Goal: Information Seeking & Learning: Learn about a topic

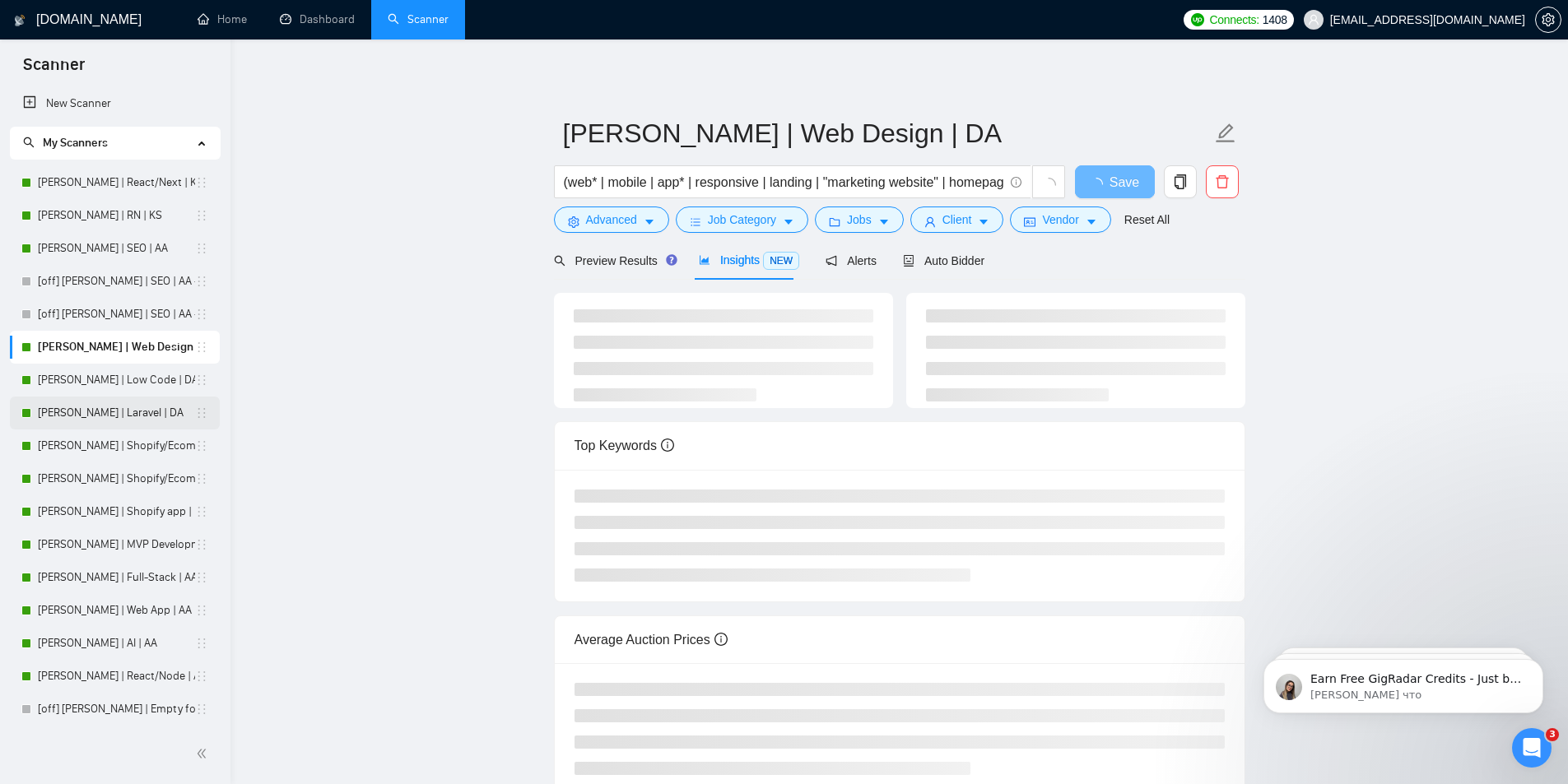
click at [75, 412] on link "[PERSON_NAME] | Laravel | DA" at bounding box center [117, 413] width 157 height 33
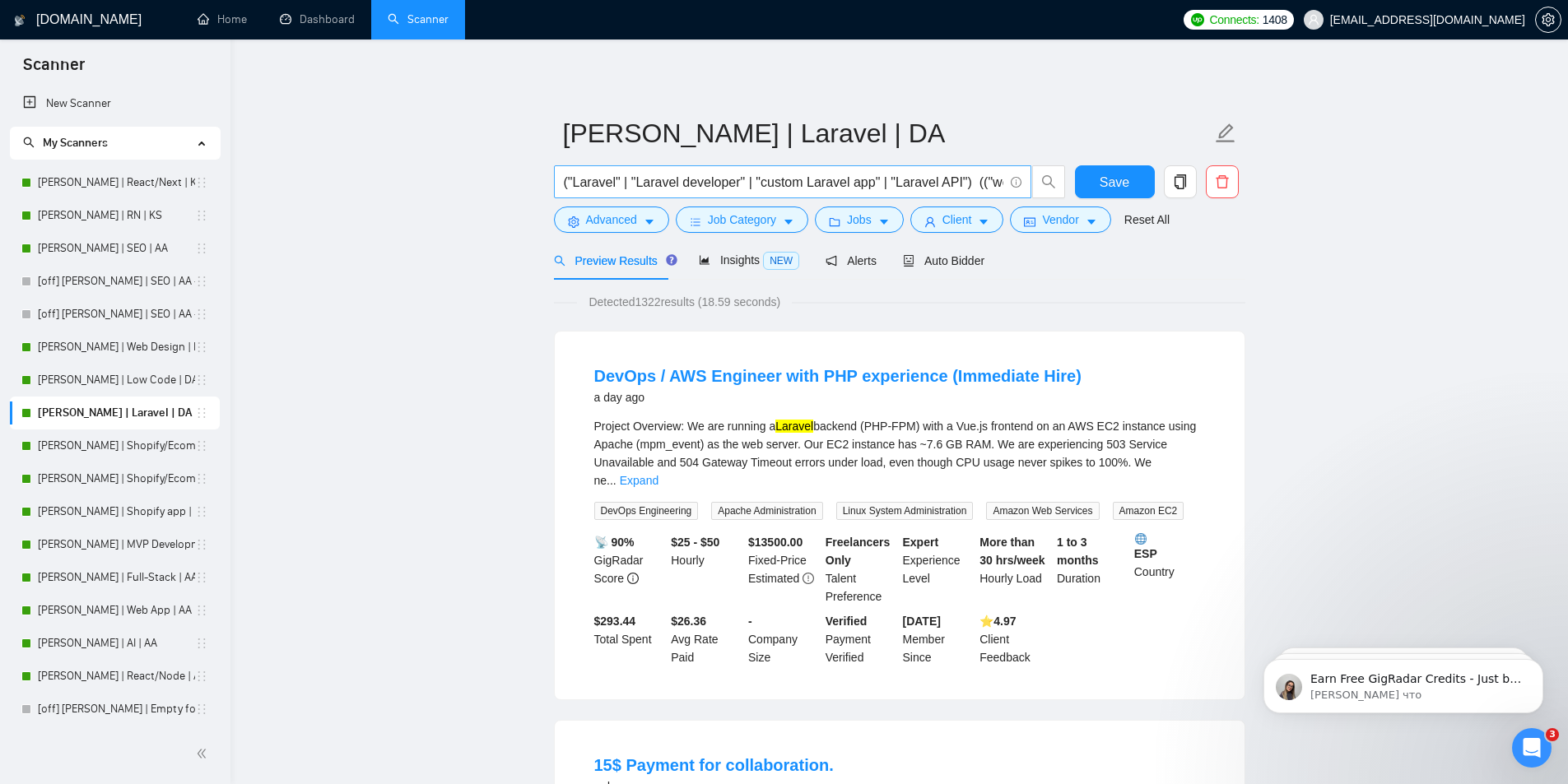
click at [642, 183] on input "("Laravel" | "Laravel developer" | "custom Laravel app" | "Laravel API") (("web…" at bounding box center [783, 182] width 439 height 21
click at [647, 221] on icon "caret-down" at bounding box center [649, 222] width 8 height 5
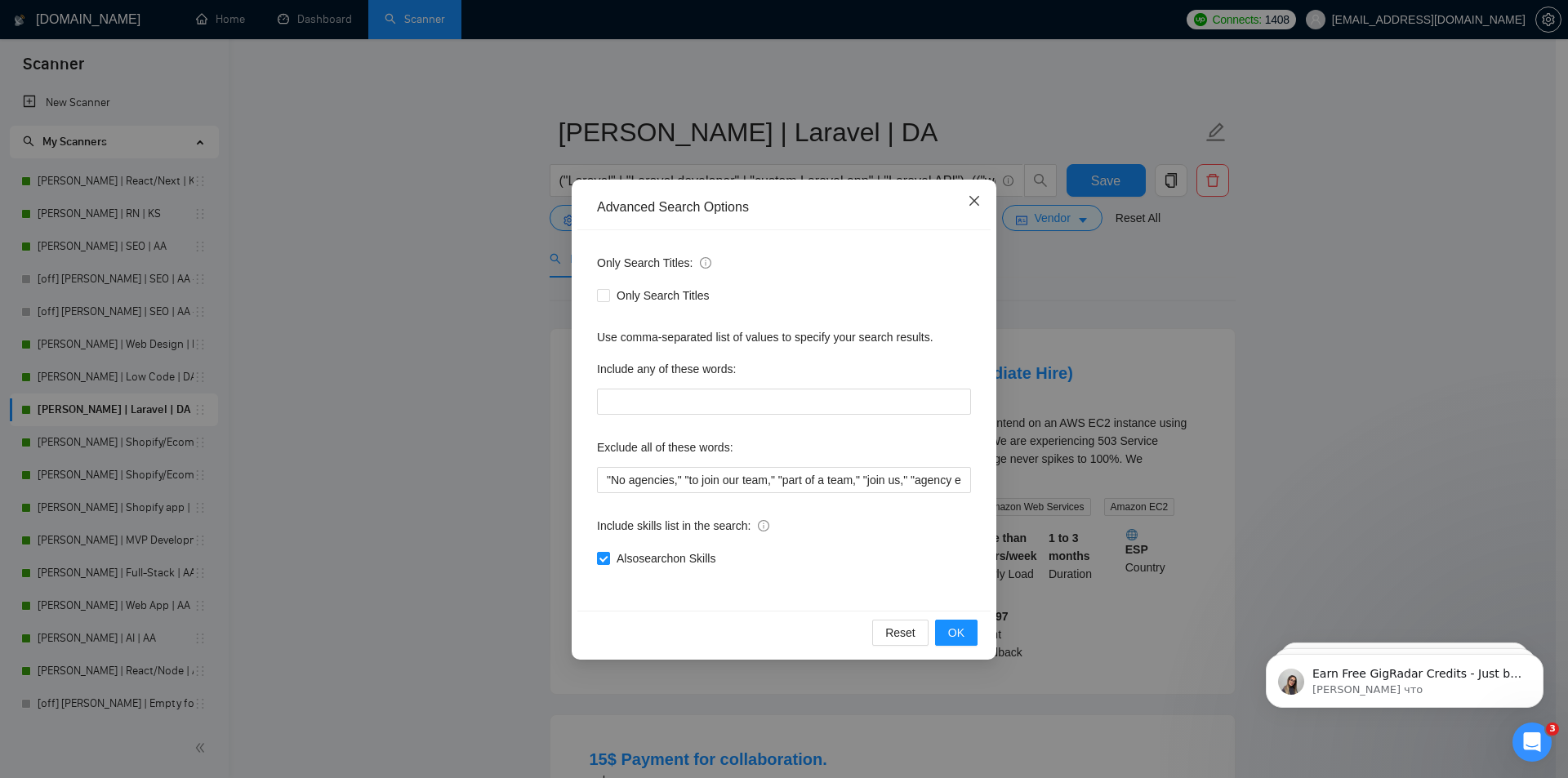
drag, startPoint x: 974, startPoint y: 196, endPoint x: 962, endPoint y: 203, distance: 13.9
click at [972, 200] on icon "close" at bounding box center [975, 201] width 13 height 13
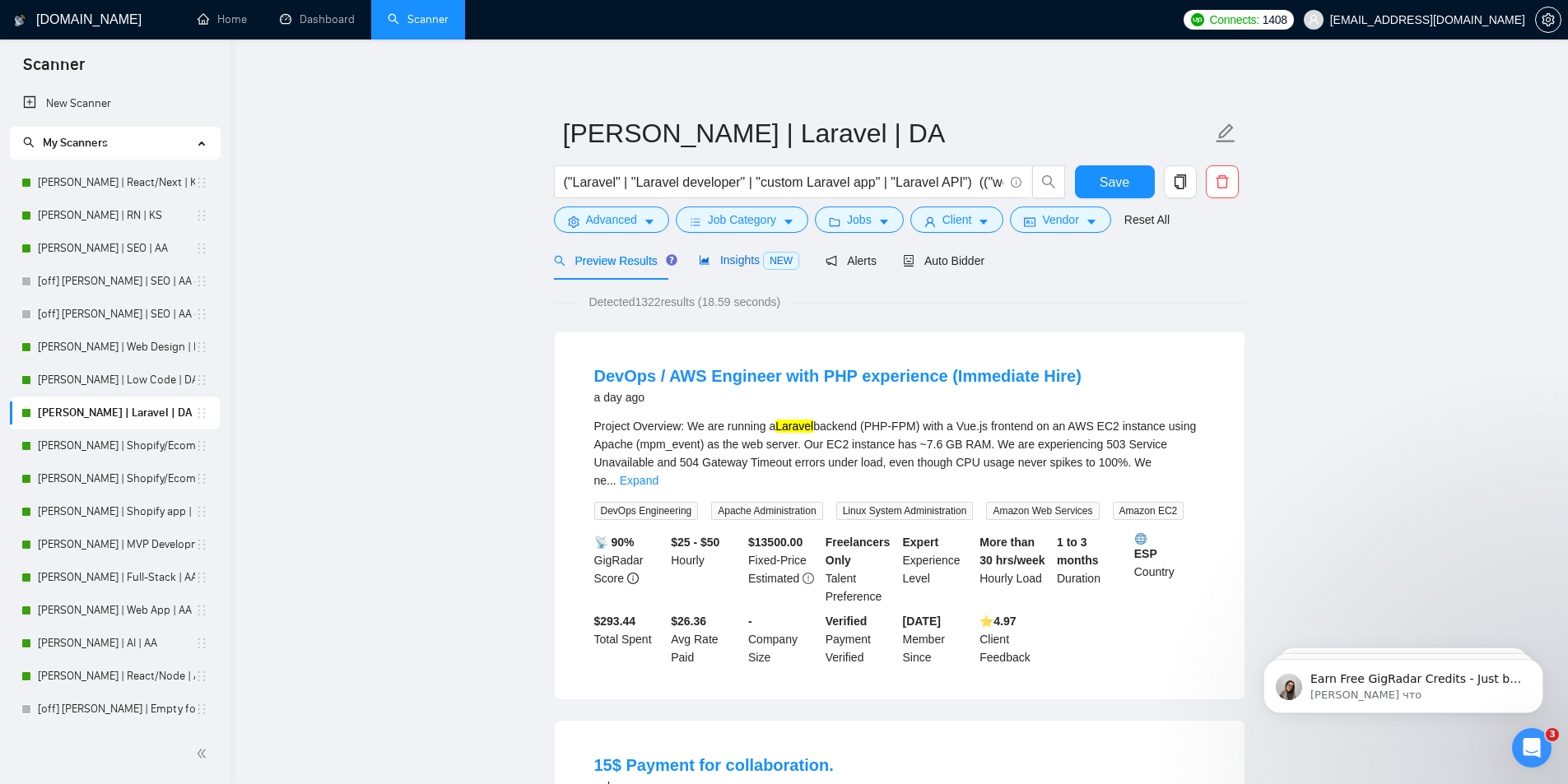
click at [721, 257] on span "Insights NEW" at bounding box center [748, 260] width 100 height 13
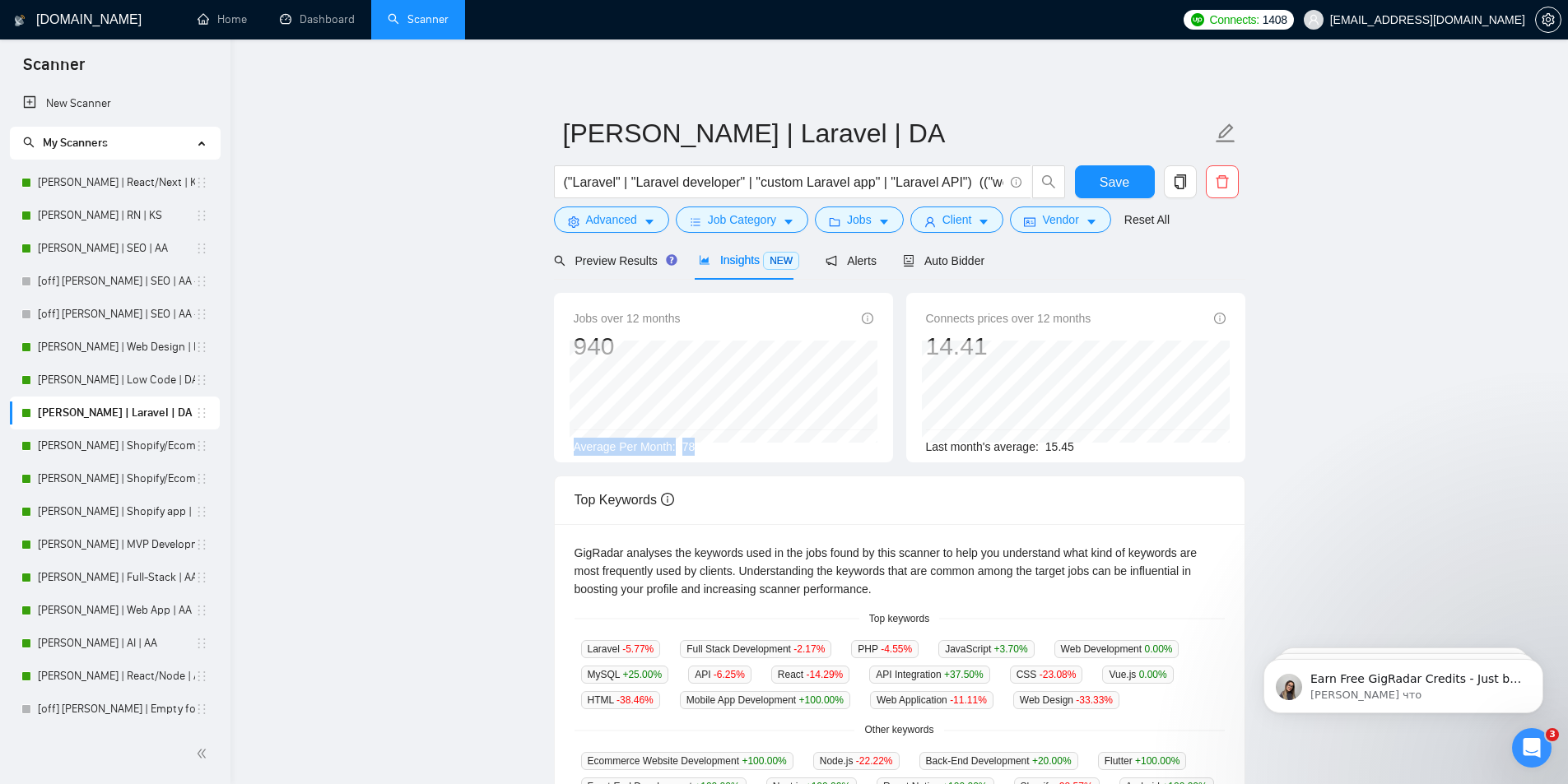
drag, startPoint x: 574, startPoint y: 449, endPoint x: 727, endPoint y: 437, distance: 153.5
click at [727, 438] on div "Average Per Month: 78" at bounding box center [723, 447] width 300 height 18
copy div "Average Per Month: 78"
click at [880, 223] on icon "caret-down" at bounding box center [884, 222] width 8 height 5
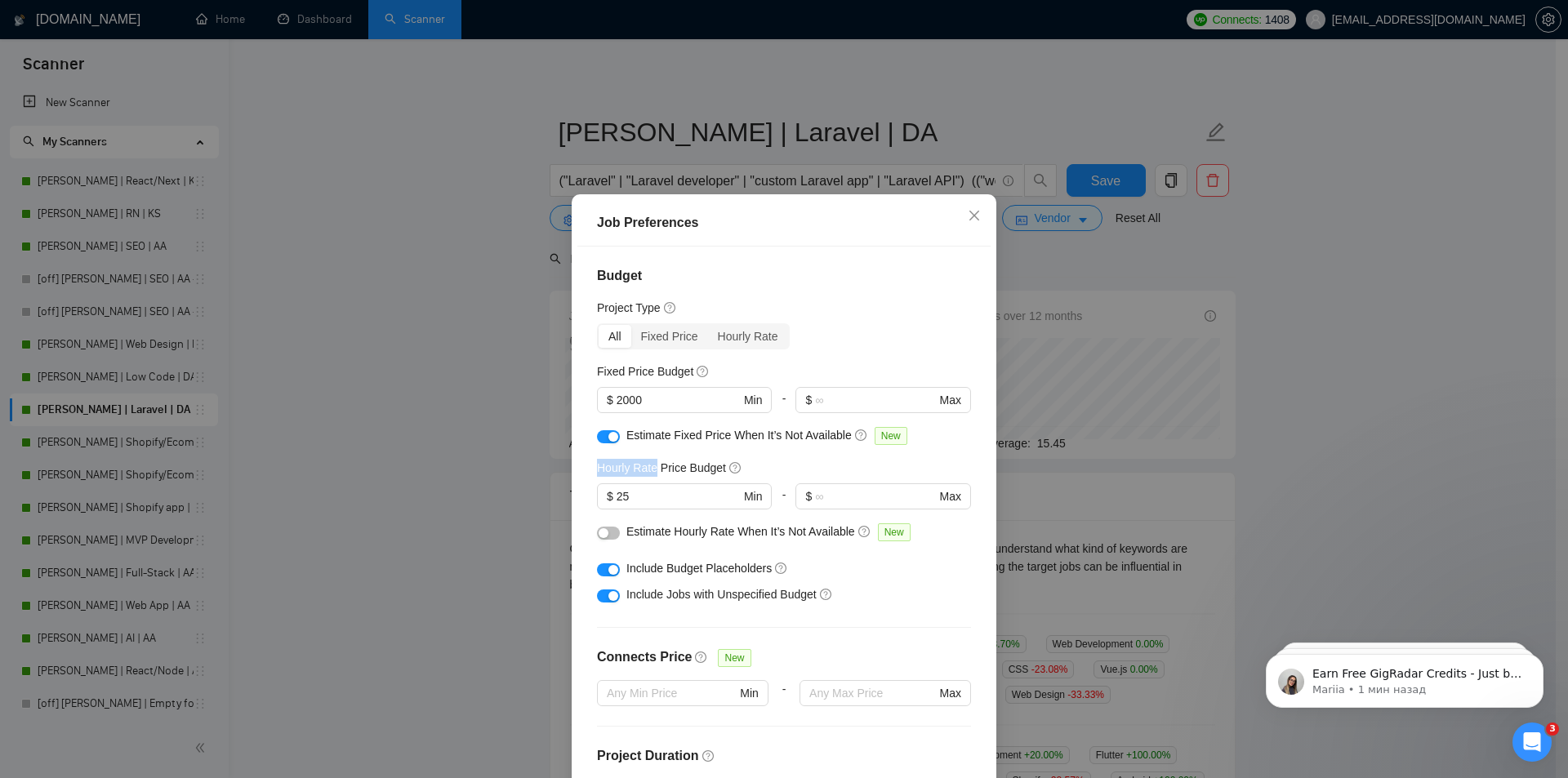
drag, startPoint x: 593, startPoint y: 468, endPoint x: 648, endPoint y: 467, distance: 55.0
click at [648, 467] on h5 "Hourly Rate Price Budget" at bounding box center [661, 467] width 129 height 18
copy h5 "Hourly Rate"
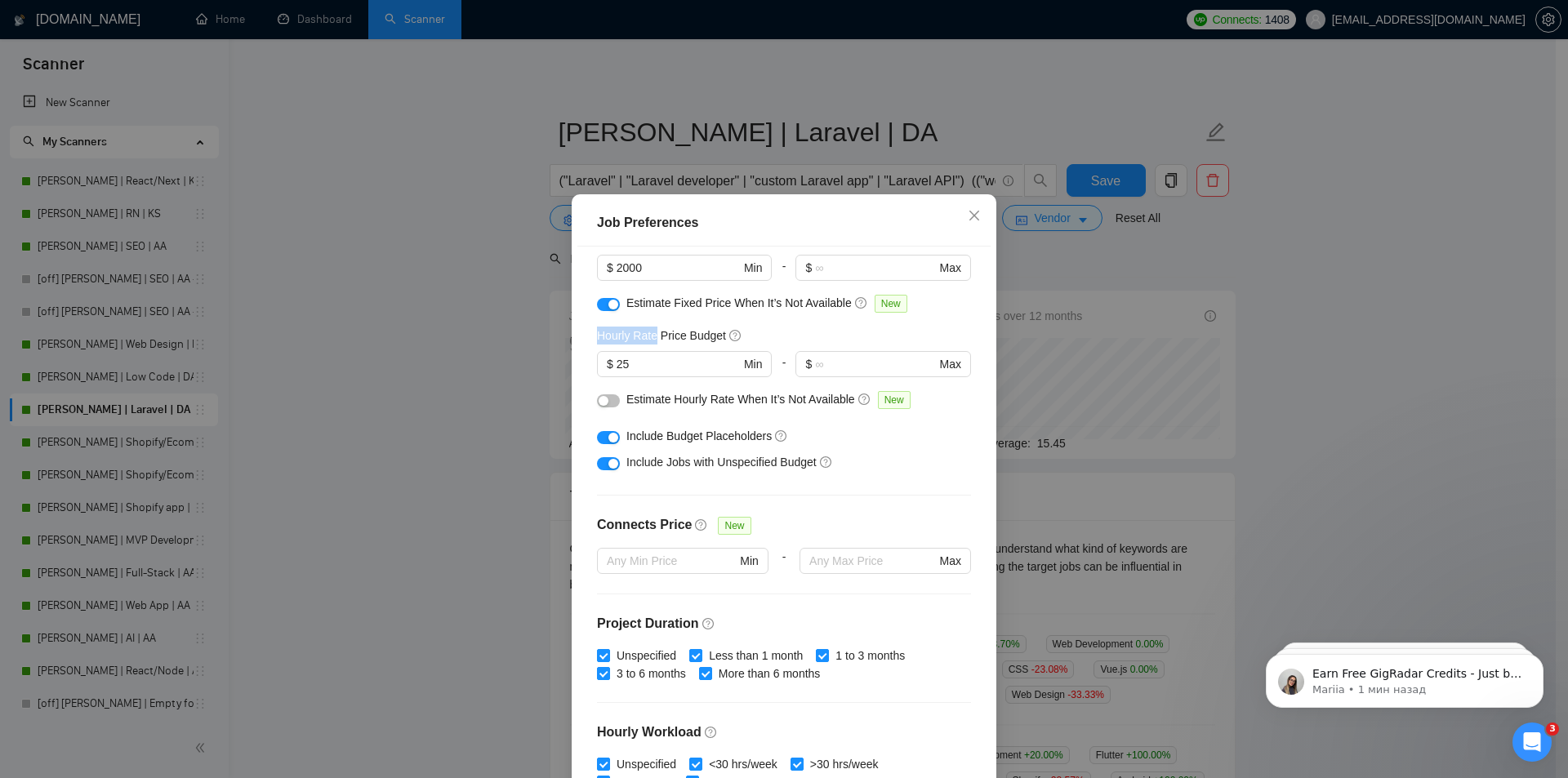
scroll to position [130, 0]
click at [639, 440] on span "Include Budget Placeholders" at bounding box center [699, 439] width 146 height 13
copy div "Include Budget Placeholders"
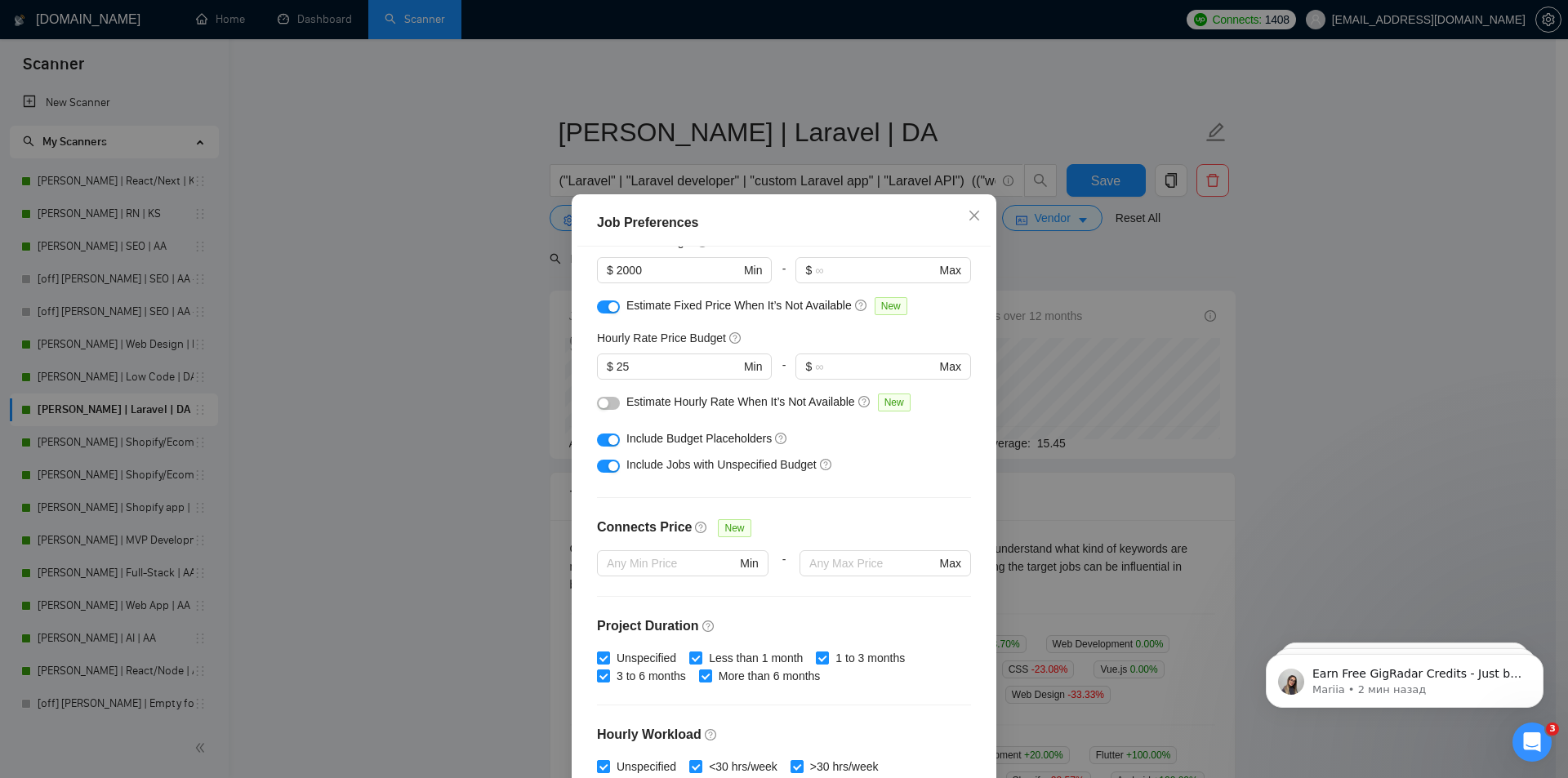
click at [647, 466] on span "Include Jobs with Unspecified Budget" at bounding box center [721, 465] width 190 height 13
copy div "Include Jobs with Unspecified Budget"
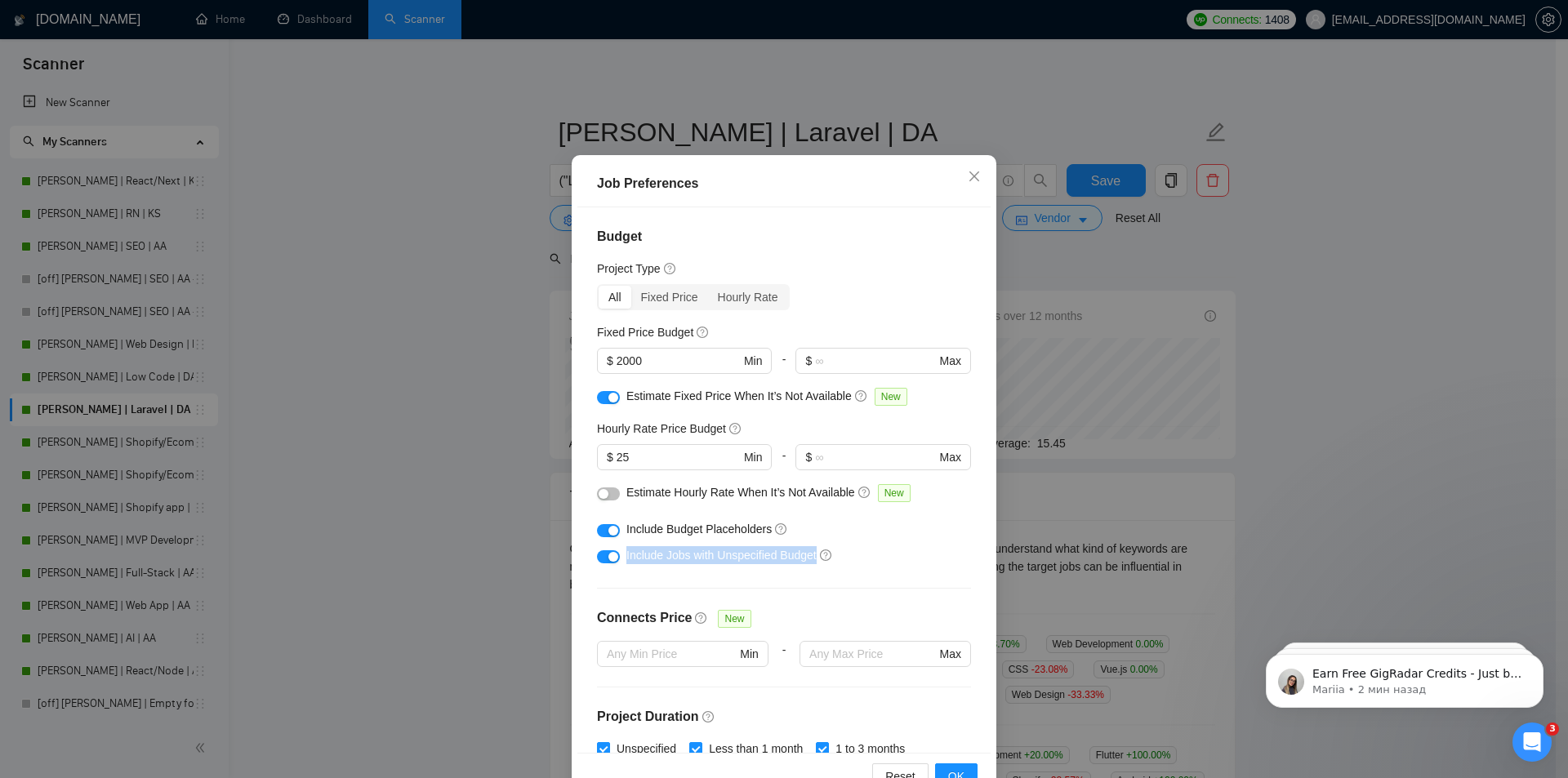
scroll to position [4, 0]
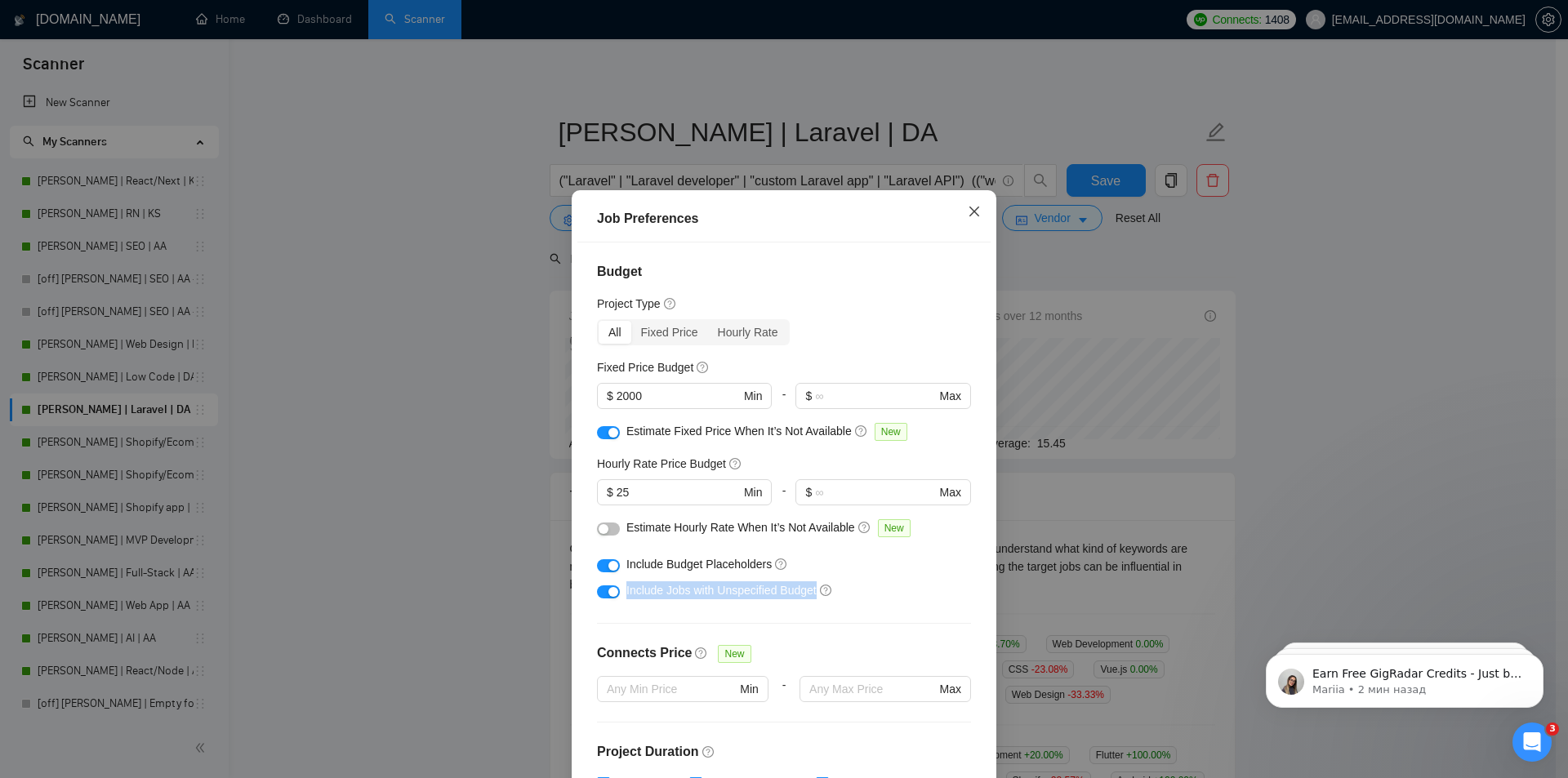
click at [970, 207] on icon "close" at bounding box center [975, 211] width 13 height 13
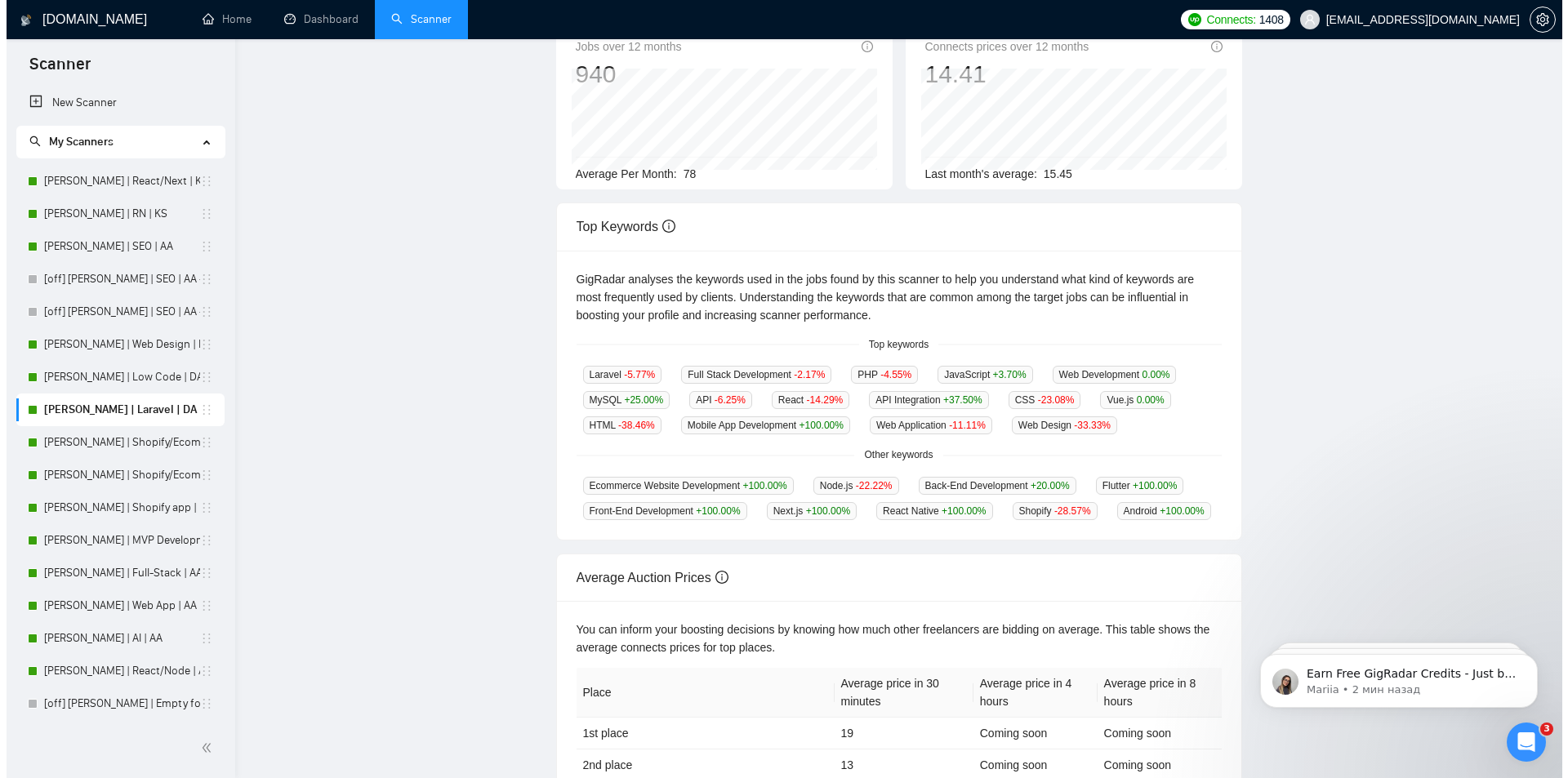
scroll to position [0, 0]
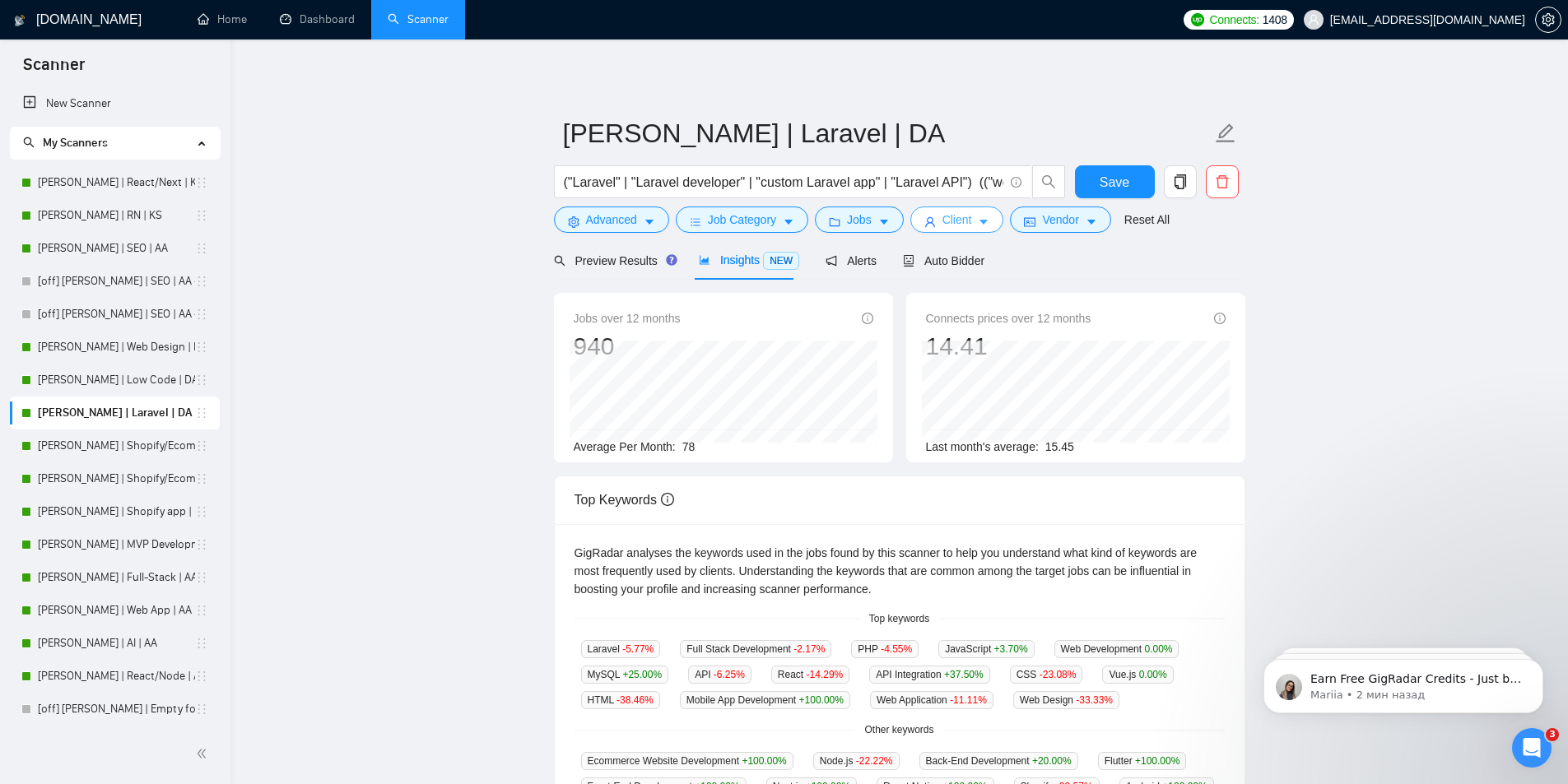
click at [964, 219] on span "Client" at bounding box center [958, 219] width 30 height 18
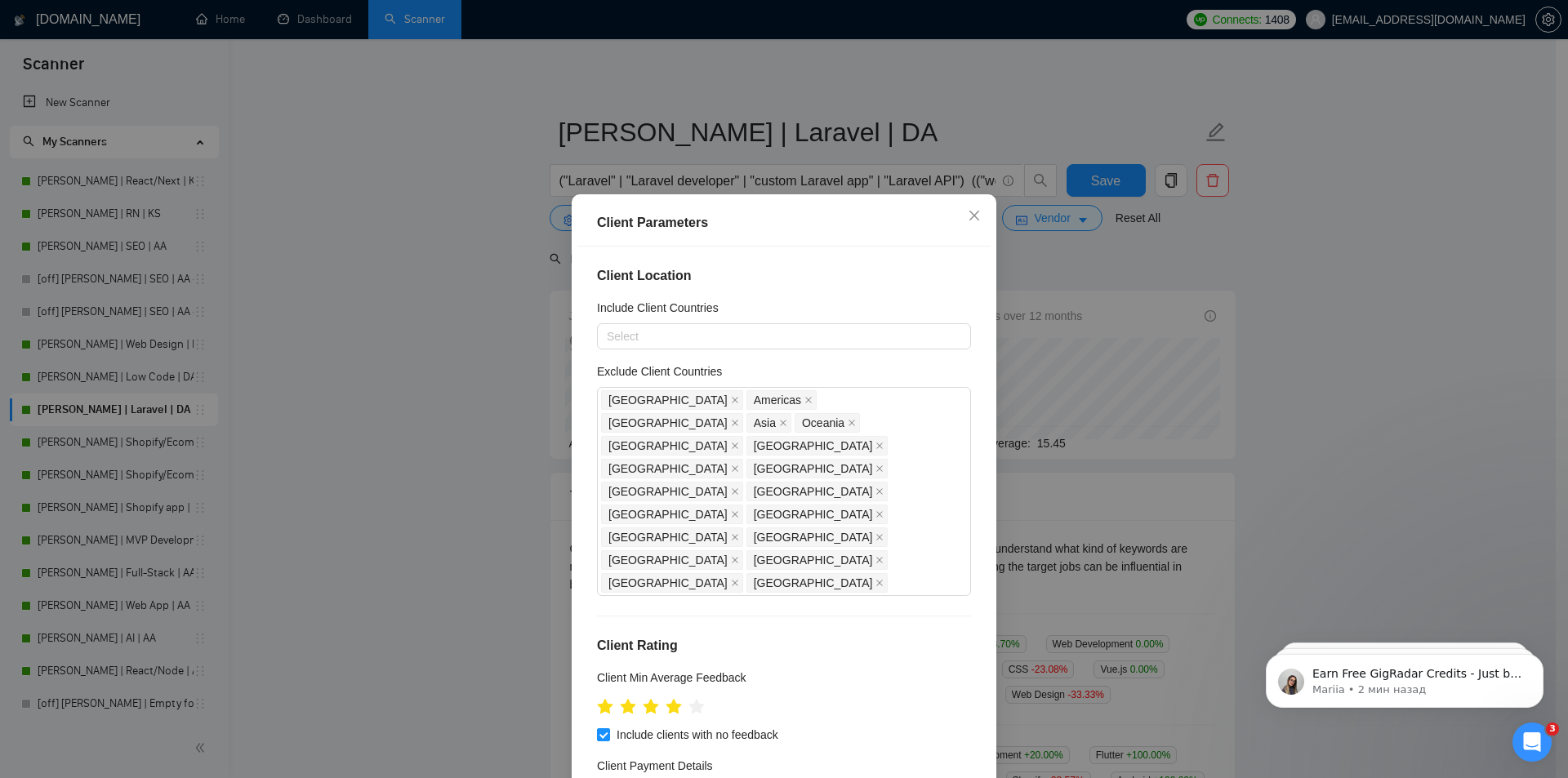
click at [599, 310] on h5 "Include Client Countries" at bounding box center [657, 307] width 121 height 18
click at [606, 326] on input "Include Client Countries" at bounding box center [608, 336] width 4 height 19
click at [599, 310] on h5 "Include Client Countries" at bounding box center [657, 307] width 121 height 18
click at [606, 326] on input "Include Client Countries" at bounding box center [608, 336] width 4 height 19
copy h5 "Include"
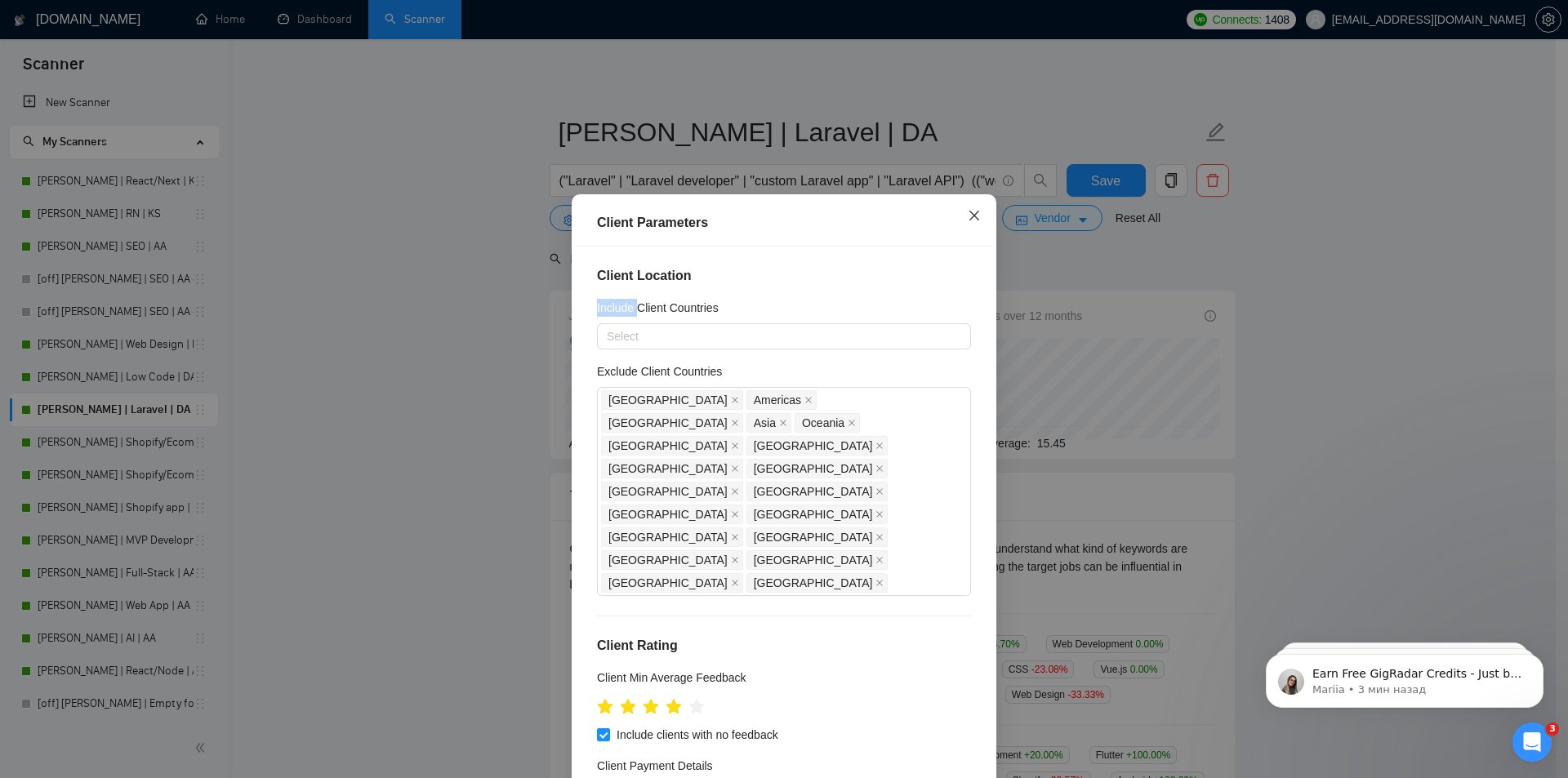
click at [968, 218] on icon "close" at bounding box center [975, 215] width 13 height 13
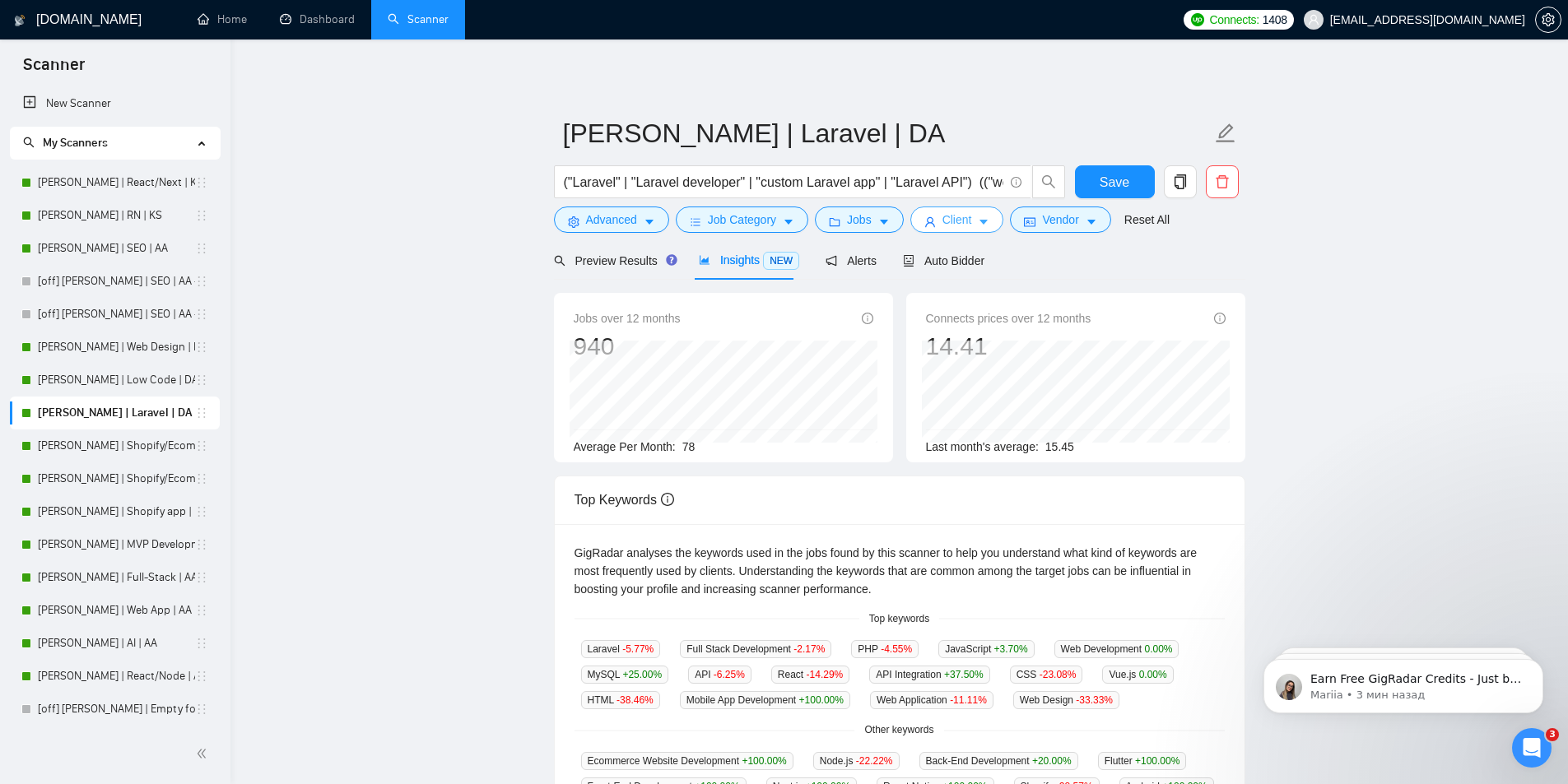
click at [972, 221] on button "Client" at bounding box center [957, 220] width 93 height 26
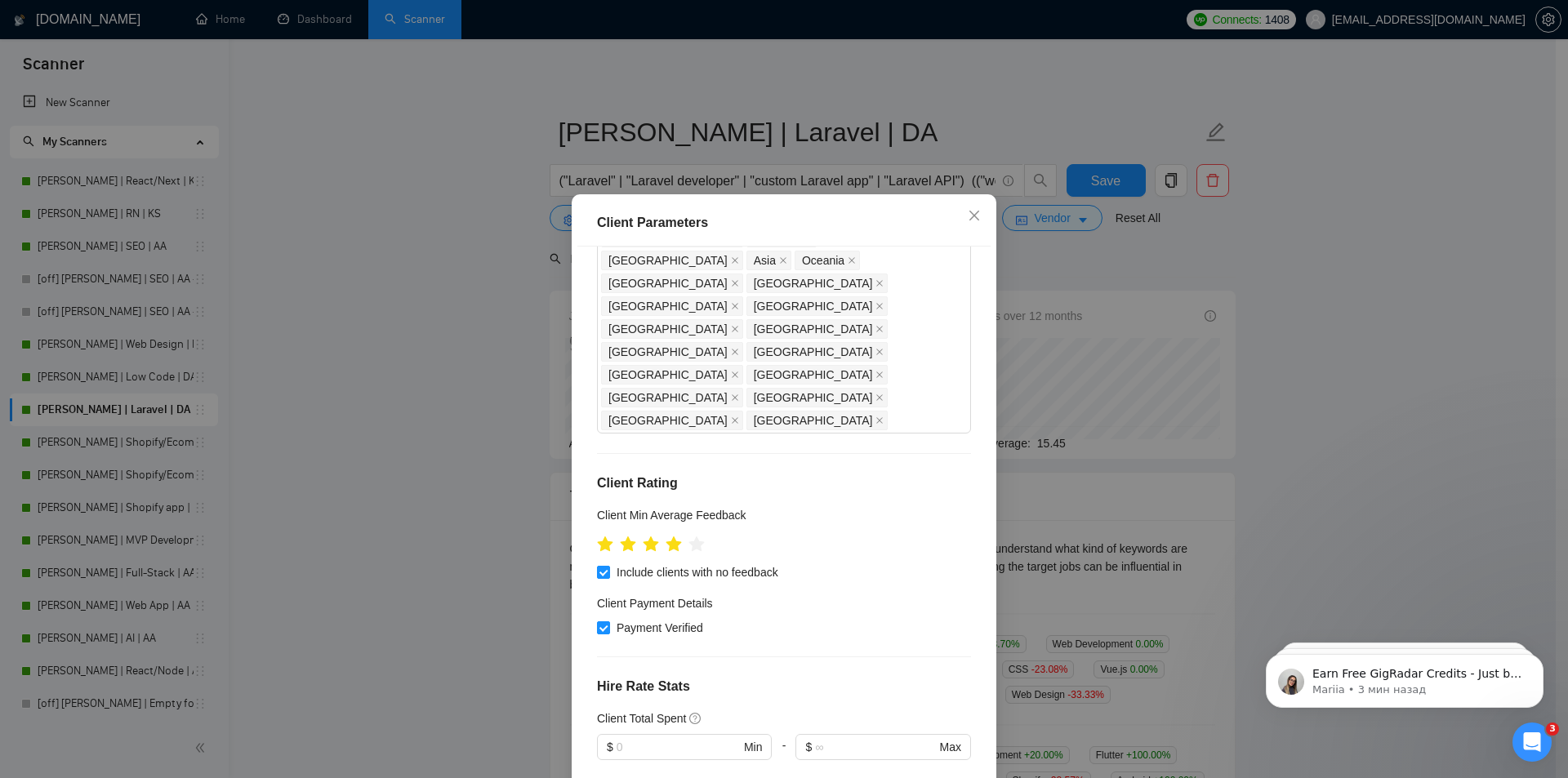
scroll to position [163, 0]
click at [597, 505] on h5 "Client Min Average Feedback" at bounding box center [671, 514] width 149 height 18
copy div "Client Min Average Feedback"
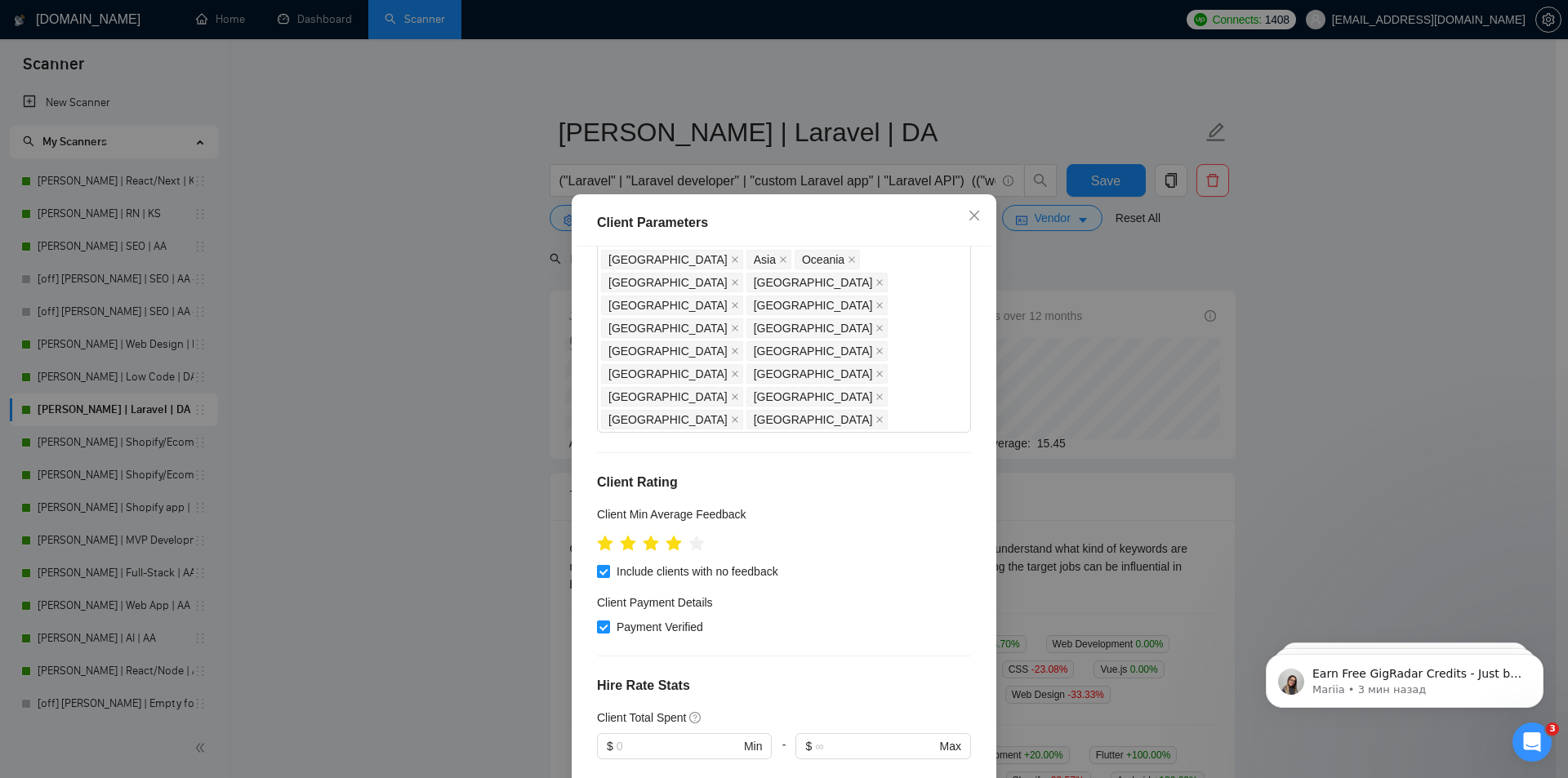
click at [627, 563] on span "Include clients with no feedback" at bounding box center [697, 571] width 175 height 18
click at [608, 566] on input "Include clients with no feedback" at bounding box center [603, 571] width 11 height 11
click at [627, 563] on span "Include clients with no feedback" at bounding box center [697, 571] width 175 height 18
click at [608, 566] on input "Include clients with no feedback" at bounding box center [603, 571] width 11 height 11
click at [627, 563] on span "Include clients with no feedback" at bounding box center [697, 571] width 175 height 18
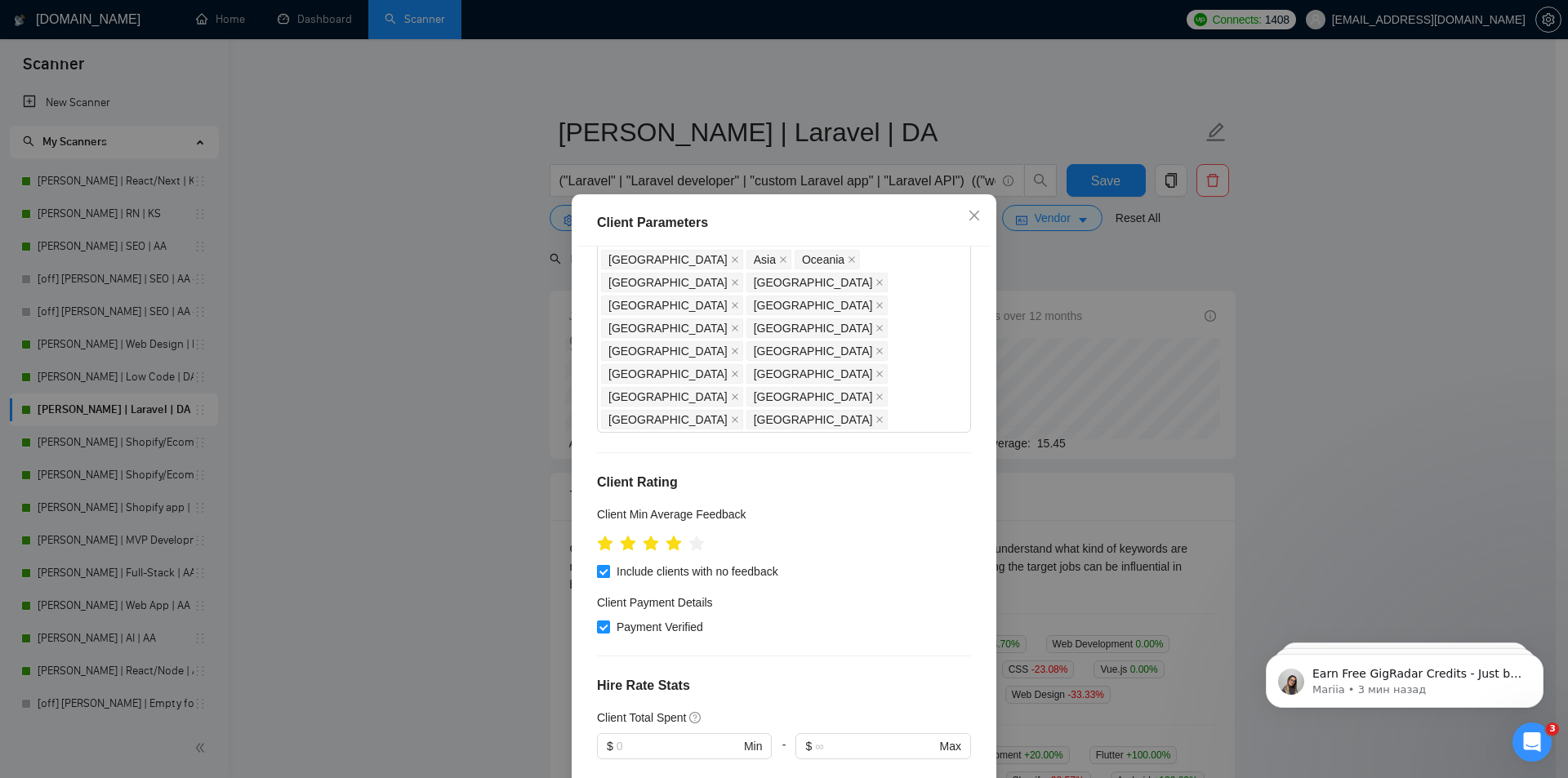
click at [608, 566] on input "Include clients with no feedback" at bounding box center [603, 571] width 11 height 11
copy span "Include clients with no feedback"
click at [600, 566] on input "Include clients with no feedback" at bounding box center [603, 571] width 11 height 11
checkbox input "true"
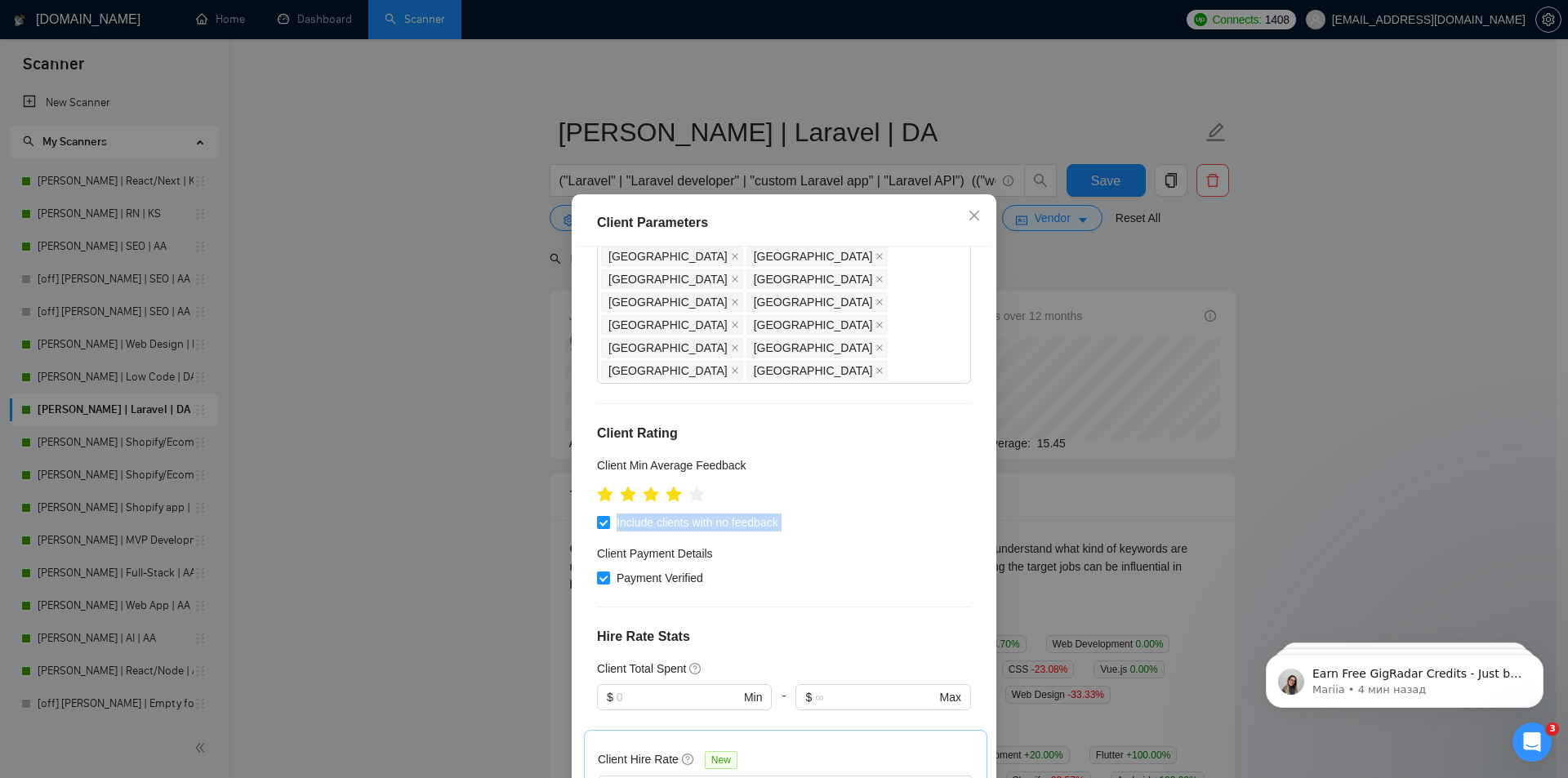
scroll to position [245, 0]
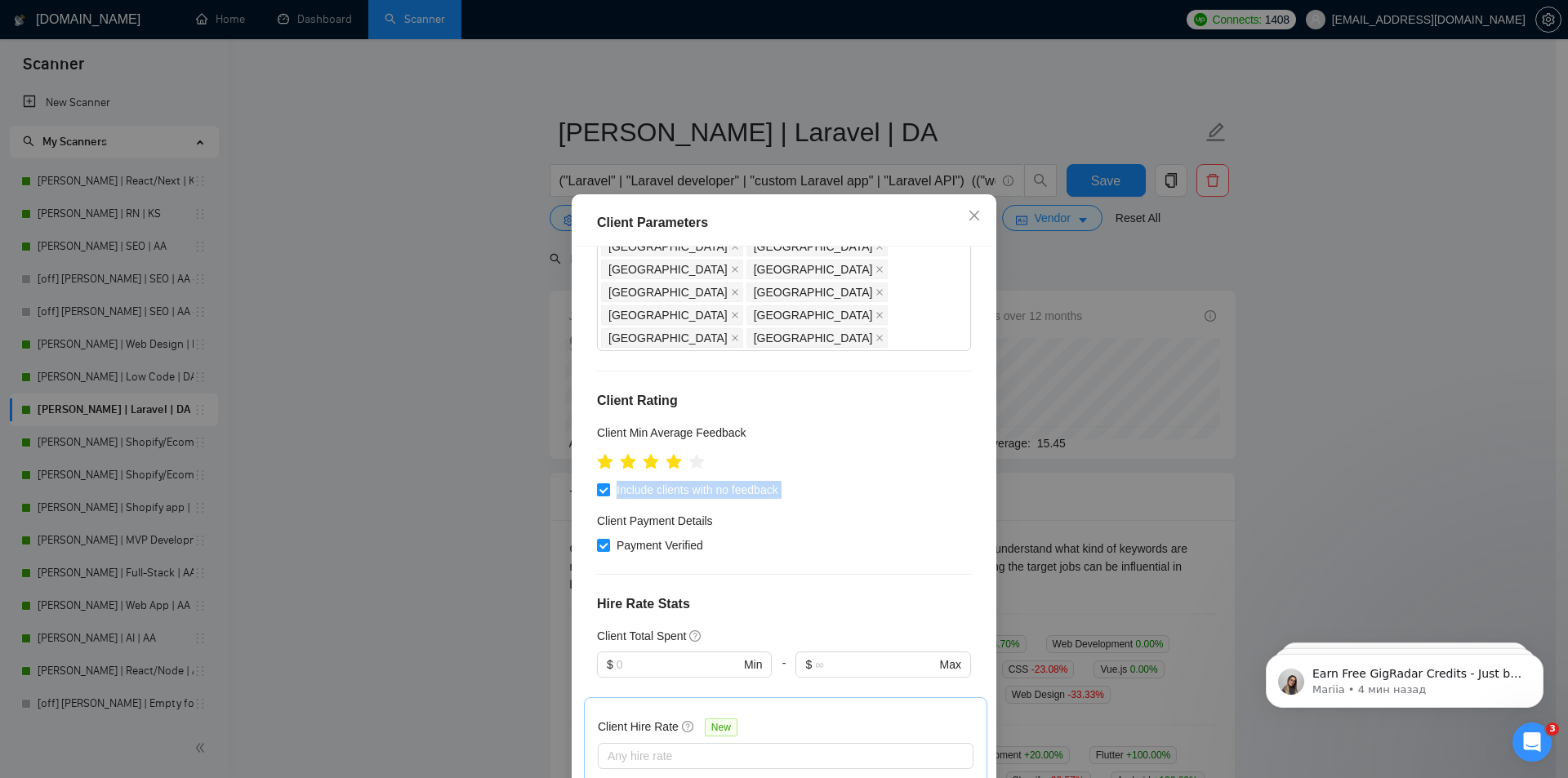
click at [597, 512] on h4 "Client Payment Details" at bounding box center [655, 520] width 116 height 18
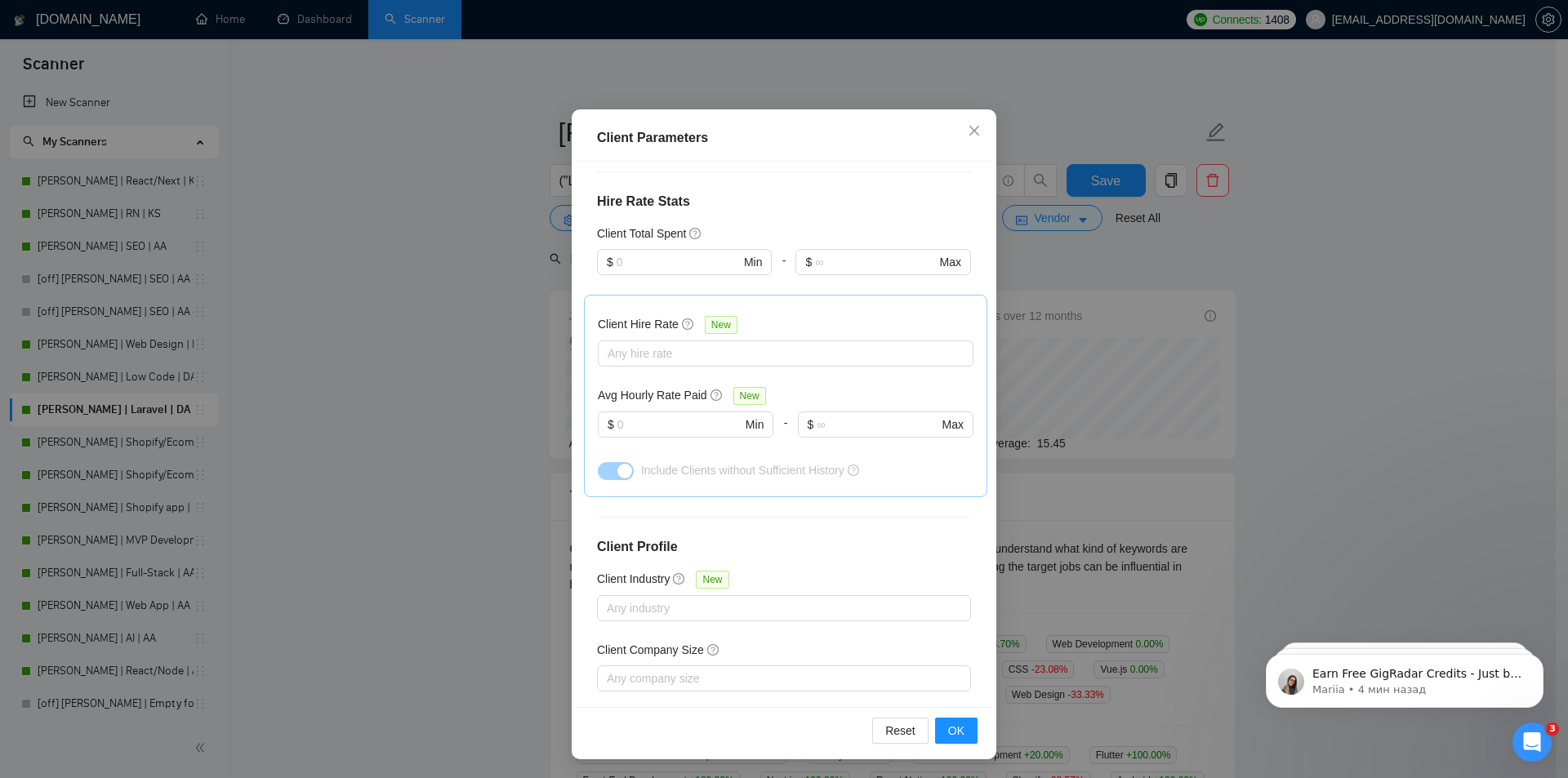
scroll to position [85, 0]
click at [968, 133] on icon "close" at bounding box center [975, 130] width 13 height 13
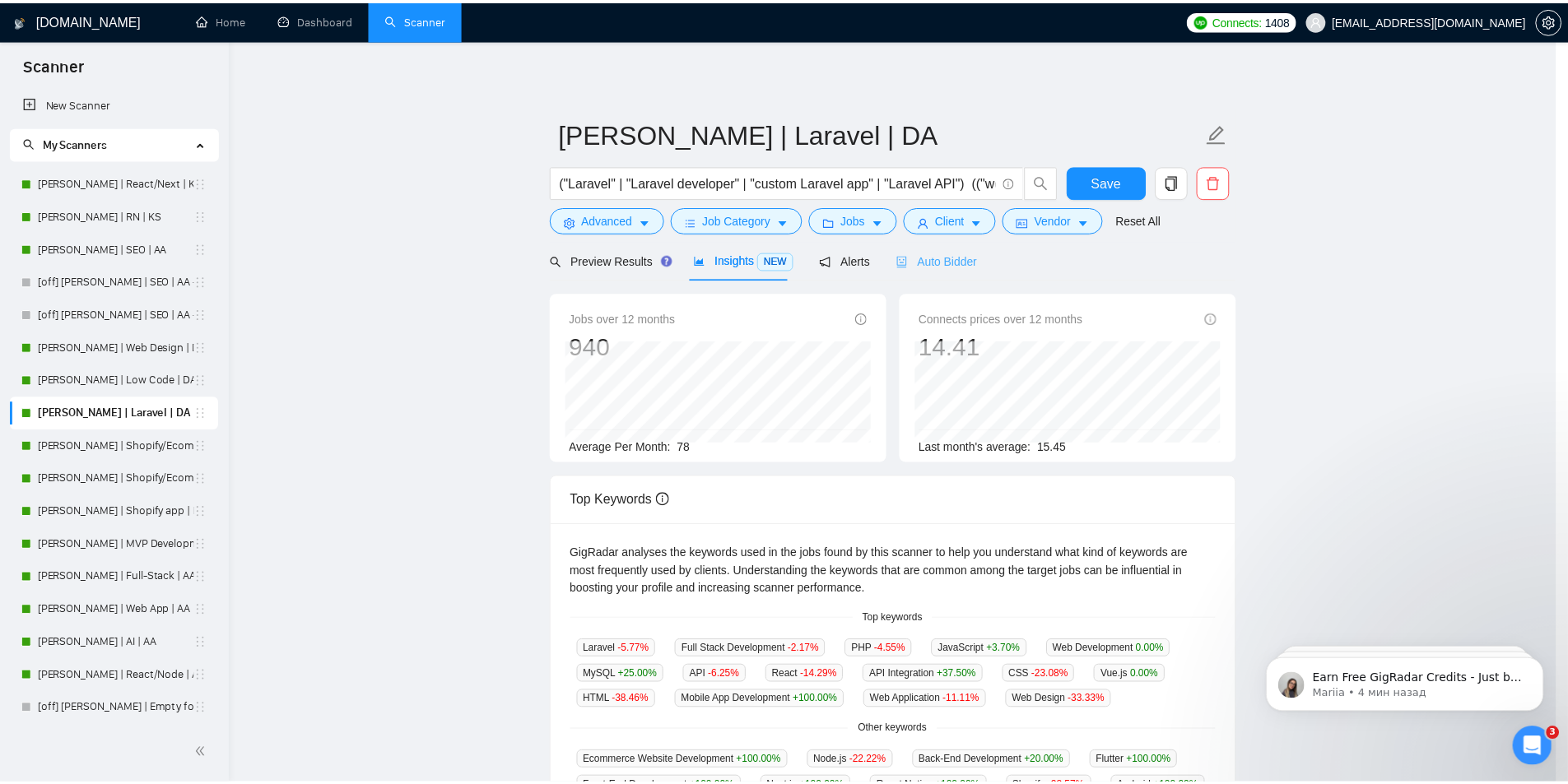
scroll to position [0, 0]
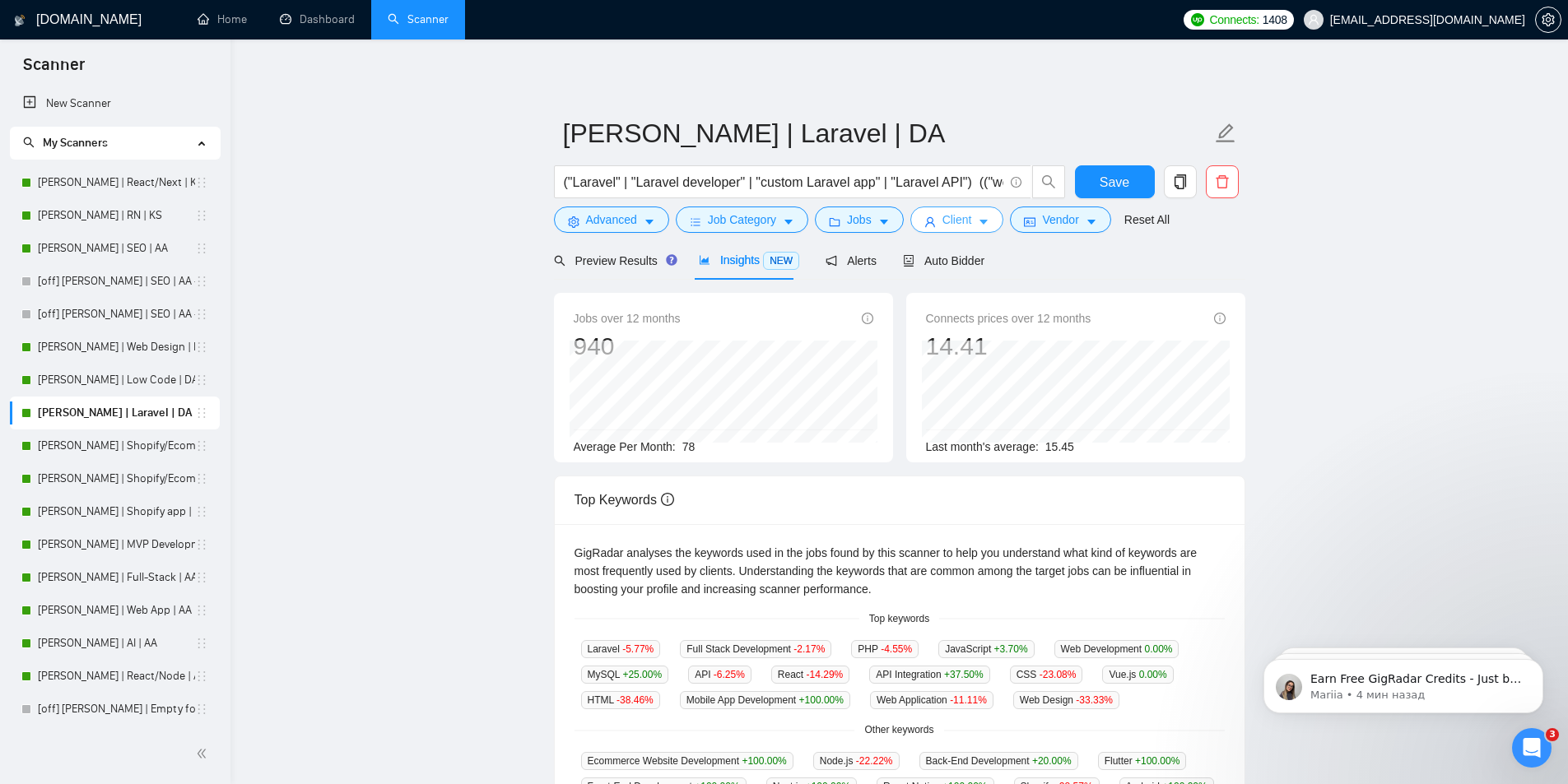
click at [977, 221] on icon "caret-down" at bounding box center [983, 222] width 11 height 11
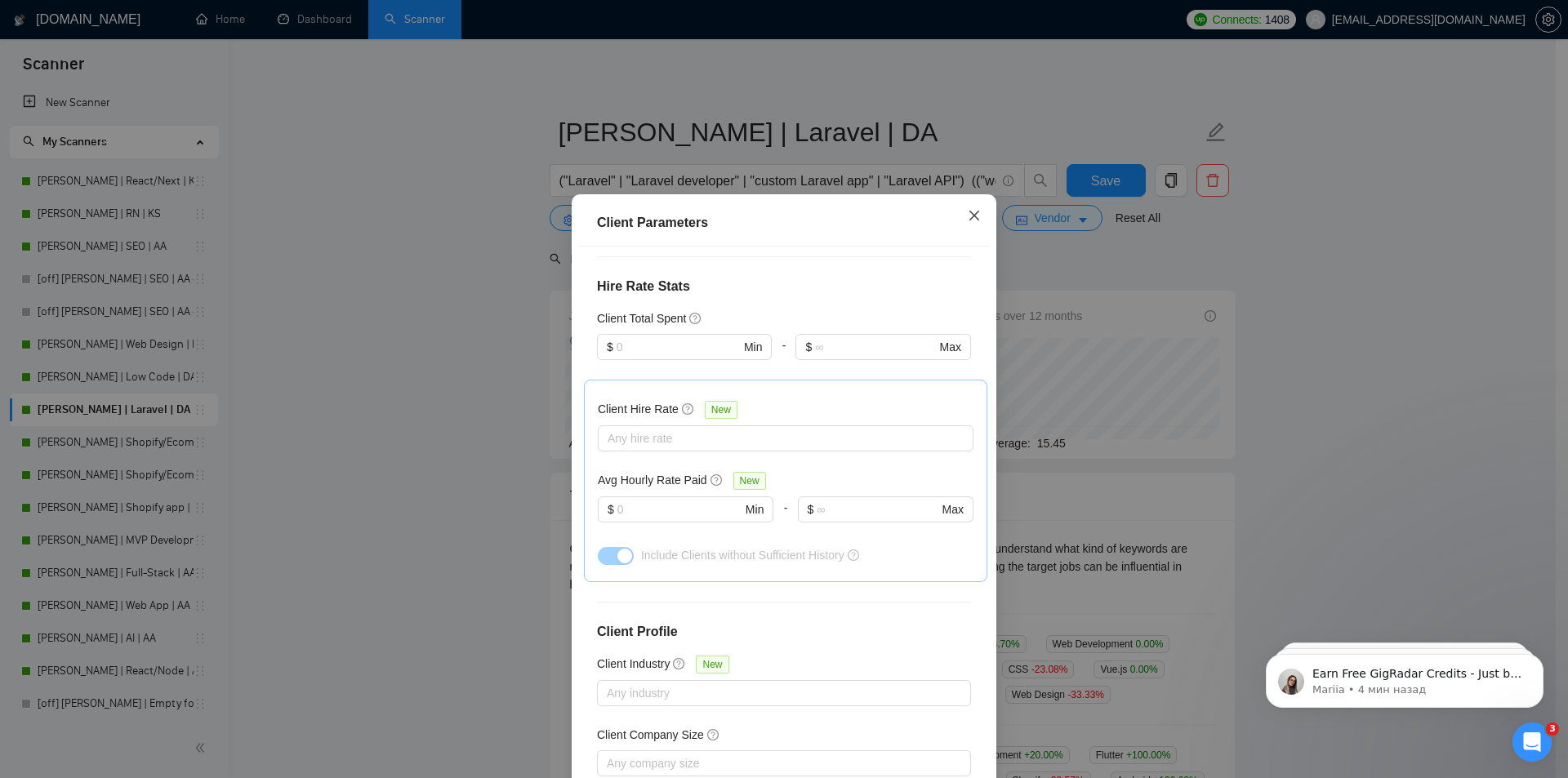
click at [975, 217] on icon "close" at bounding box center [975, 215] width 13 height 13
